Goal: Check status

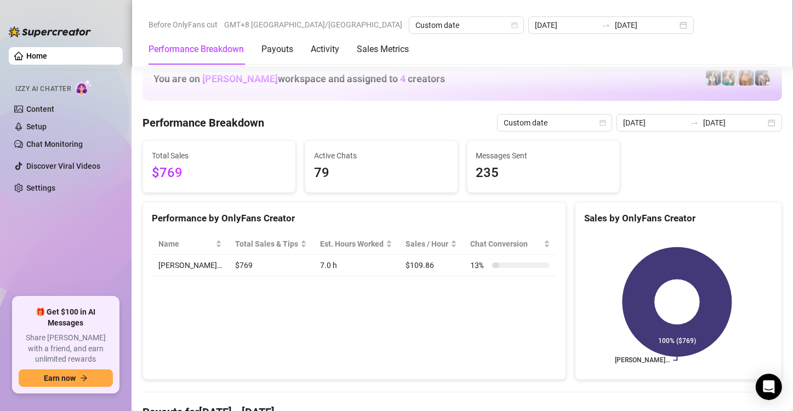
scroll to position [1479, 0]
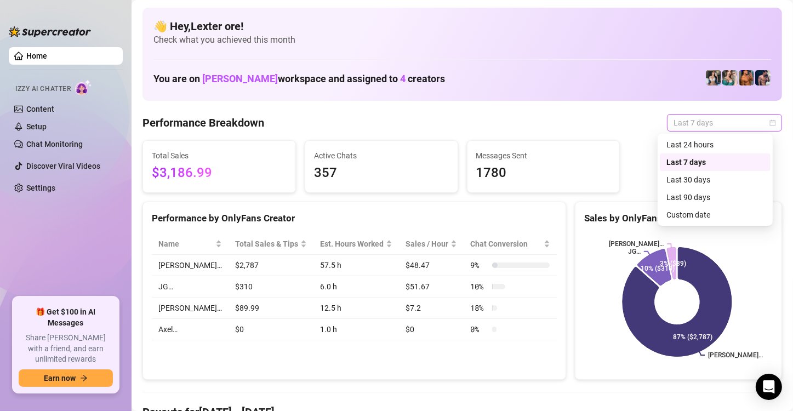
click at [739, 121] on span "Last 7 days" at bounding box center [724, 123] width 102 height 16
click at [683, 216] on div "Custom date" at bounding box center [715, 215] width 98 height 12
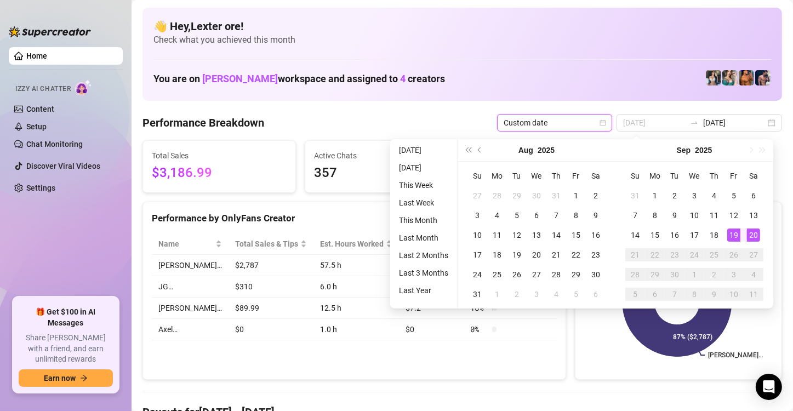
type input "[DATE]"
click at [753, 237] on div "20" at bounding box center [753, 234] width 13 height 13
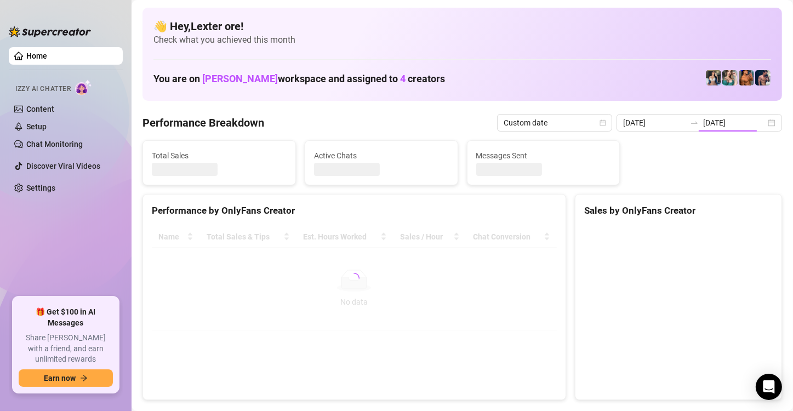
type input "[DATE]"
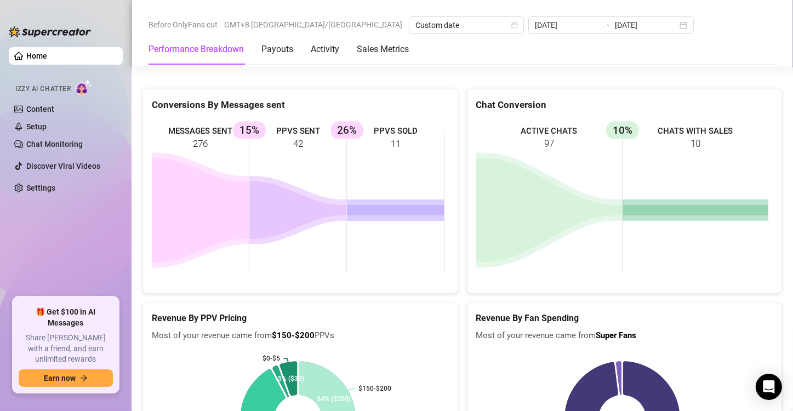
scroll to position [1424, 0]
